Goal: Book appointment/travel/reservation

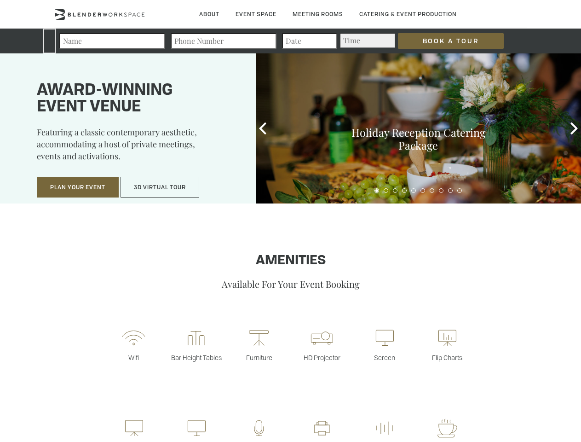
click at [443, 41] on input "Book a Tour" at bounding box center [451, 41] width 106 height 16
click at [78, 187] on button "Plan Your Event" at bounding box center [78, 187] width 82 height 21
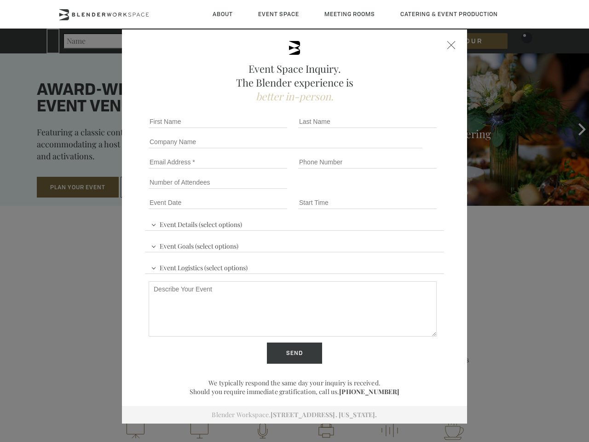
click at [160, 187] on button "3D Virtual Tour" at bounding box center [160, 187] width 79 height 21
click at [263, 128] on div "First name *" at bounding box center [220, 121] width 150 height 20
click at [574, 128] on div "Event Space Inquiry. The Blender experience is better in-person. Event Details …" at bounding box center [294, 221] width 589 height 442
click at [377, 190] on fieldset "Number of Attendees Budget Range" at bounding box center [294, 182] width 299 height 20
click at [386, 190] on fieldset "Number of Attendees Budget Range" at bounding box center [294, 182] width 299 height 20
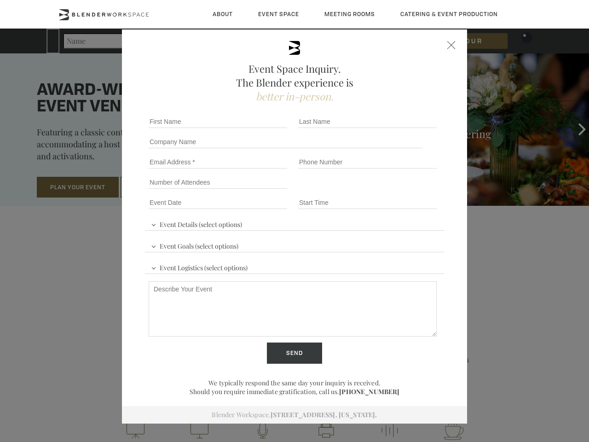
click at [395, 190] on fieldset "Number of Attendees Budget Range" at bounding box center [294, 182] width 299 height 20
click at [404, 190] on fieldset "Number of Attendees Budget Range" at bounding box center [294, 182] width 299 height 20
click at [414, 190] on fieldset "Number of Attendees Budget Range" at bounding box center [294, 182] width 299 height 20
